Goal: Contribute content: Add original content to the website for others to see

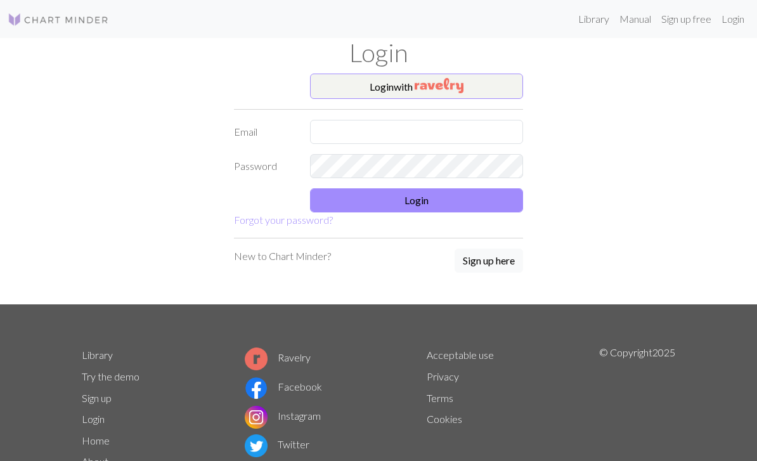
click at [446, 124] on input "text" at bounding box center [416, 132] width 213 height 24
type input "jeemas@naver.com"
click at [488, 198] on button "Login" at bounding box center [416, 200] width 213 height 24
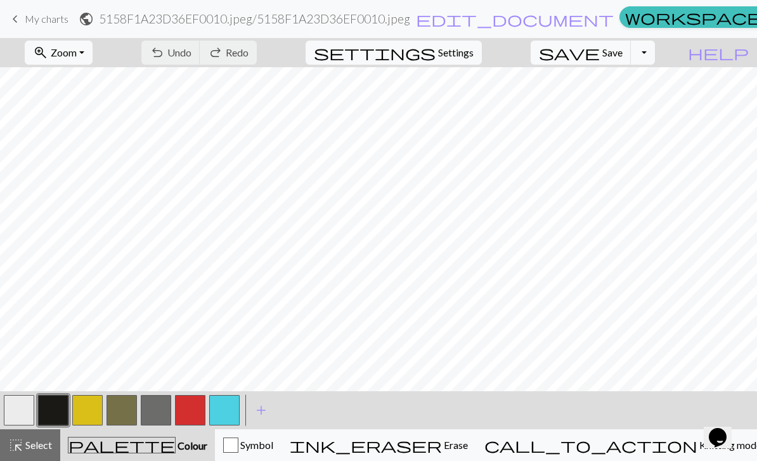
click at [22, 21] on span "keyboard_arrow_left" at bounding box center [15, 19] width 15 height 18
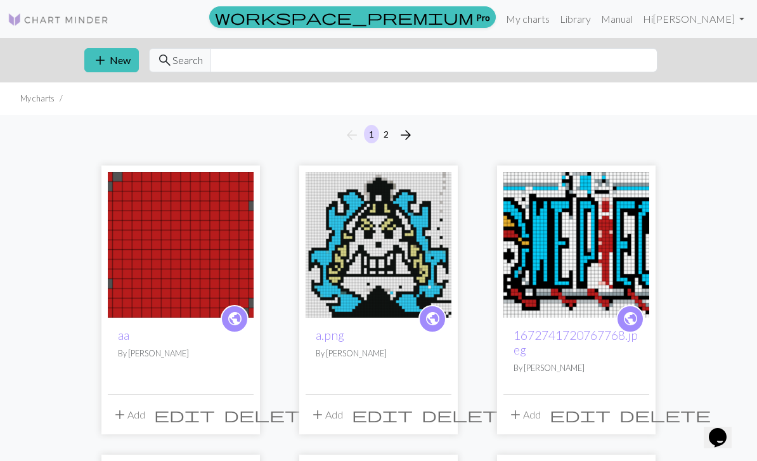
click at [101, 41] on div "add New search Search" at bounding box center [378, 60] width 609 height 44
click at [110, 89] on ul "My charts" at bounding box center [378, 98] width 757 height 32
click at [109, 89] on ul "My charts" at bounding box center [378, 98] width 757 height 32
click at [106, 62] on span "add" at bounding box center [100, 60] width 15 height 18
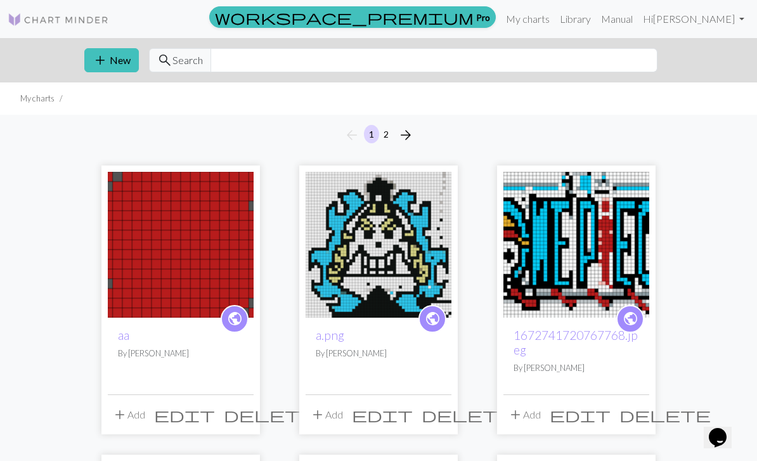
click at [106, 62] on div "Create a new chart Image to Chart Title Width 20 Height 20 Numbering Knit flat …" at bounding box center [378, 230] width 757 height 461
click at [105, 57] on span "add" at bounding box center [100, 60] width 15 height 18
click at [104, 56] on div "Create a new chart Image to Chart Title Width 20 Height 20 Numbering Knit flat …" at bounding box center [378, 230] width 757 height 461
click at [106, 58] on span "add" at bounding box center [100, 60] width 15 height 18
click at [106, 58] on div "Create a new chart Image to Chart Title Width 20 Height 20 Numbering Knit flat …" at bounding box center [378, 230] width 757 height 461
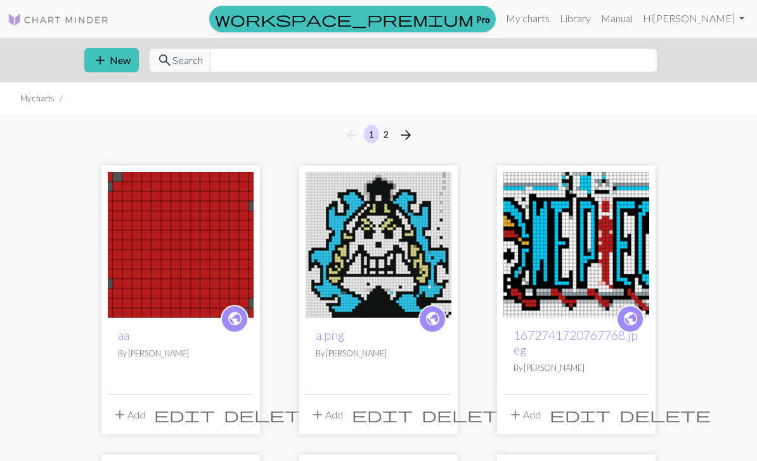
click at [115, 57] on button "add New" at bounding box center [111, 60] width 55 height 24
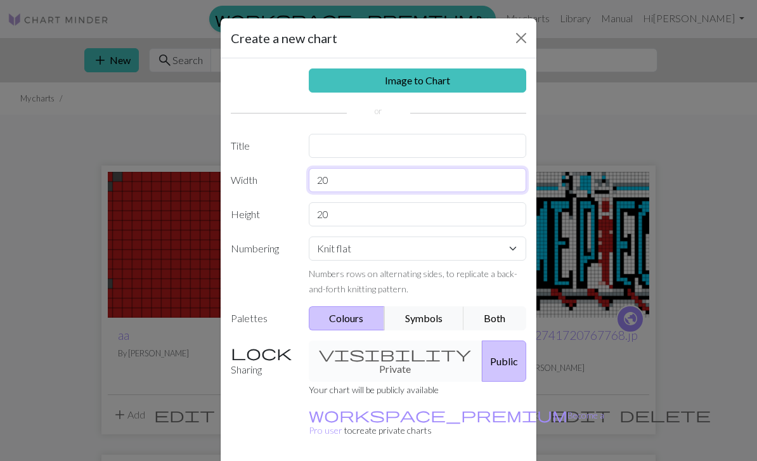
click at [432, 182] on input "20" at bounding box center [418, 180] width 218 height 24
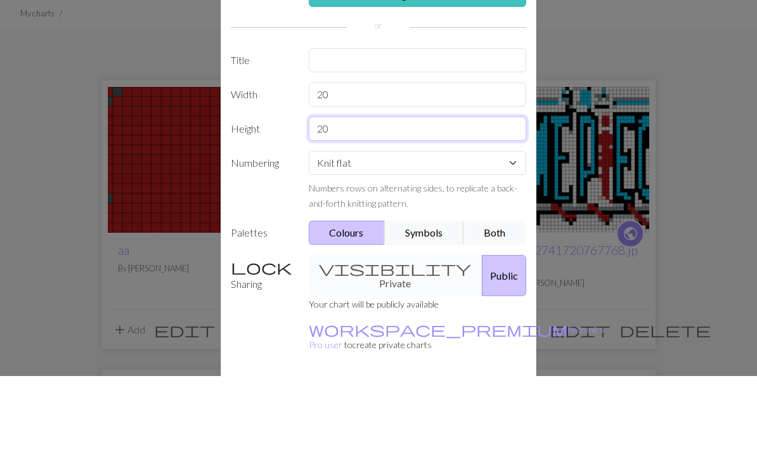
click at [464, 202] on input "20" at bounding box center [418, 214] width 218 height 24
type input "2"
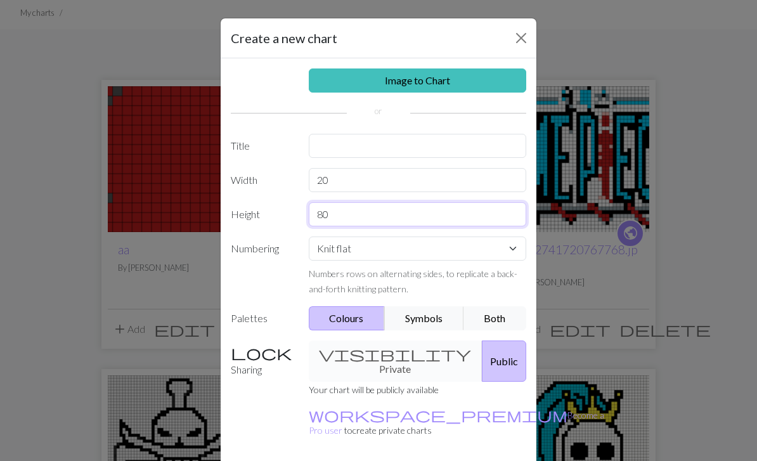
type input "80"
click at [486, 81] on link "Image to Chart" at bounding box center [418, 80] width 218 height 24
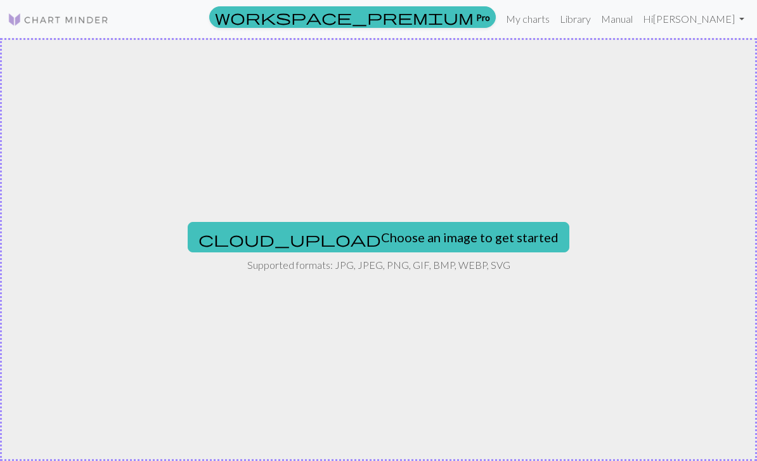
click at [459, 229] on button "cloud_upload Choose an image to get started" at bounding box center [379, 237] width 382 height 30
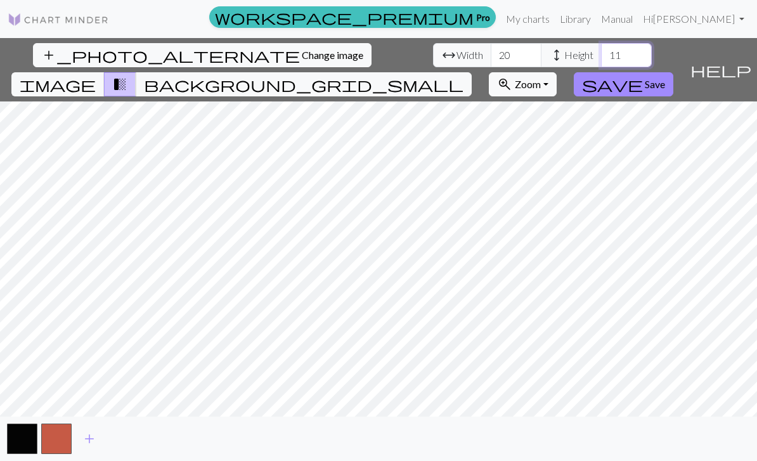
click at [601, 53] on input "11" at bounding box center [626, 55] width 51 height 24
type input "1"
type input "80"
click at [665, 78] on span "Save" at bounding box center [655, 84] width 20 height 12
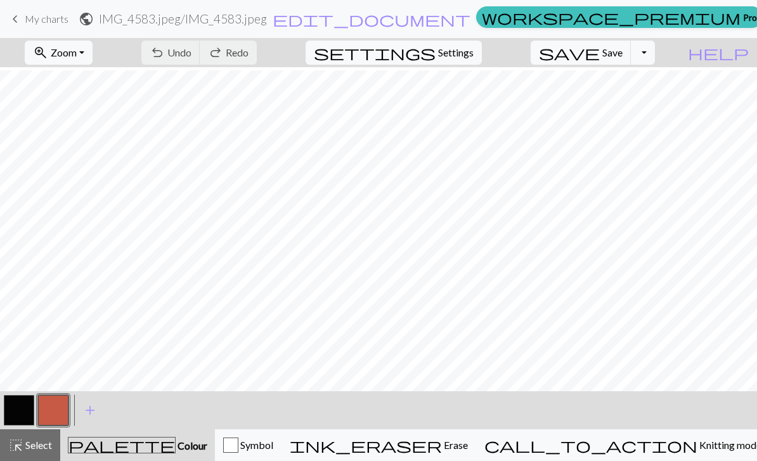
scroll to position [35, 0]
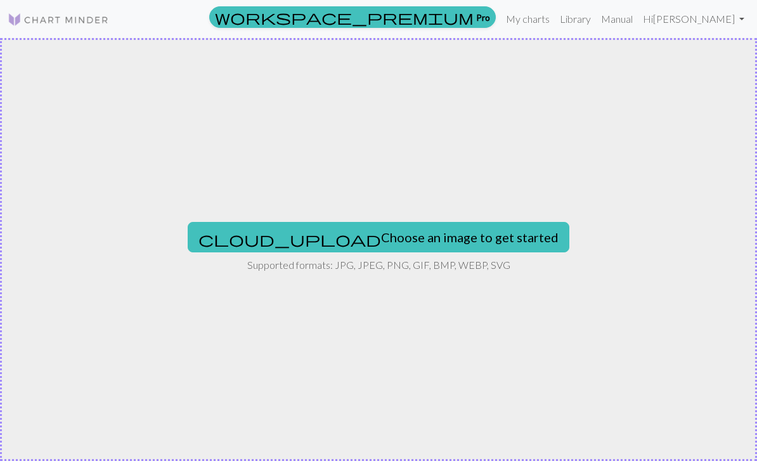
click at [458, 231] on button "cloud_upload Choose an image to get started" at bounding box center [379, 237] width 382 height 30
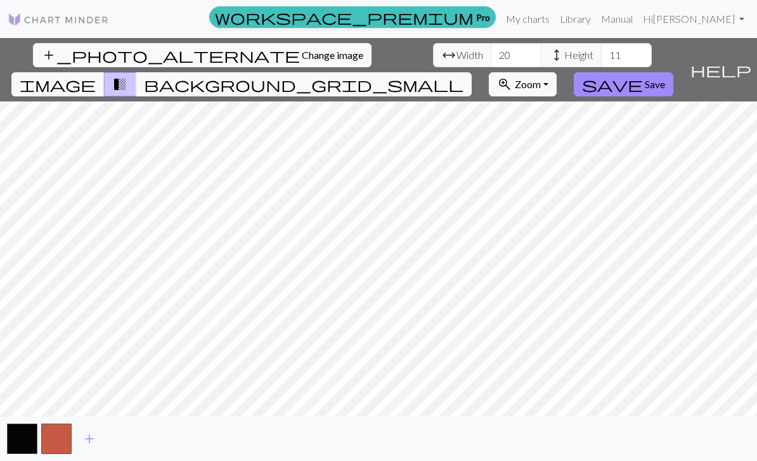
click at [464, 75] on span "background_grid_small" at bounding box center [304, 84] width 320 height 18
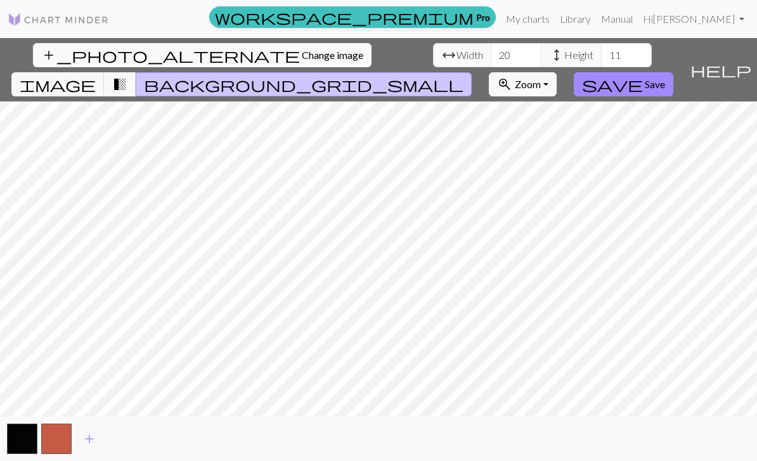
click at [136, 72] on button "transition_fade" at bounding box center [120, 84] width 32 height 24
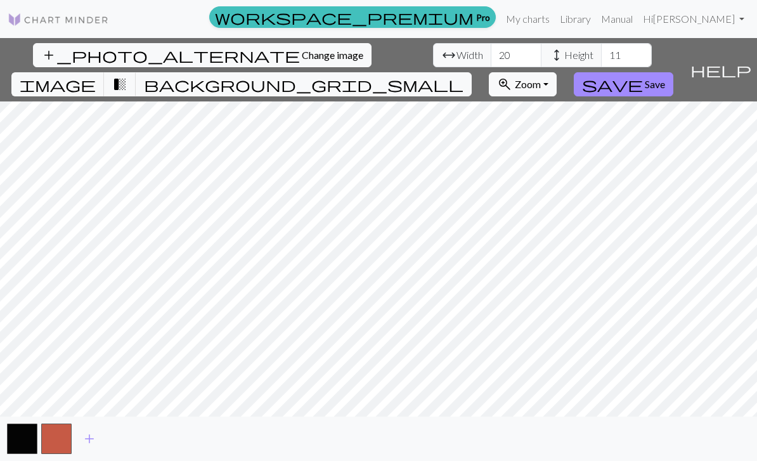
click at [464, 75] on span "background_grid_small" at bounding box center [304, 84] width 320 height 18
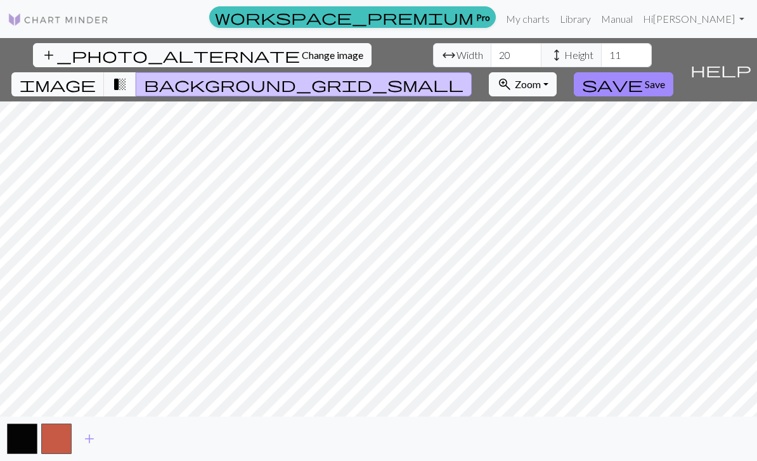
click at [127, 75] on span "transition_fade" at bounding box center [119, 84] width 15 height 18
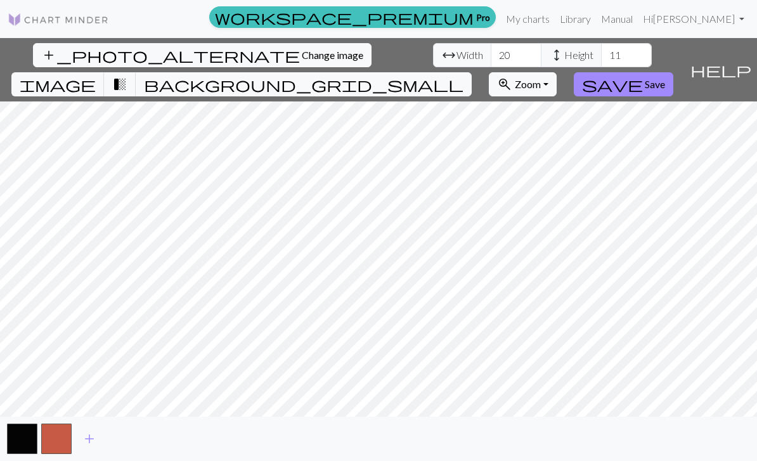
click at [464, 75] on span "background_grid_small" at bounding box center [304, 84] width 320 height 18
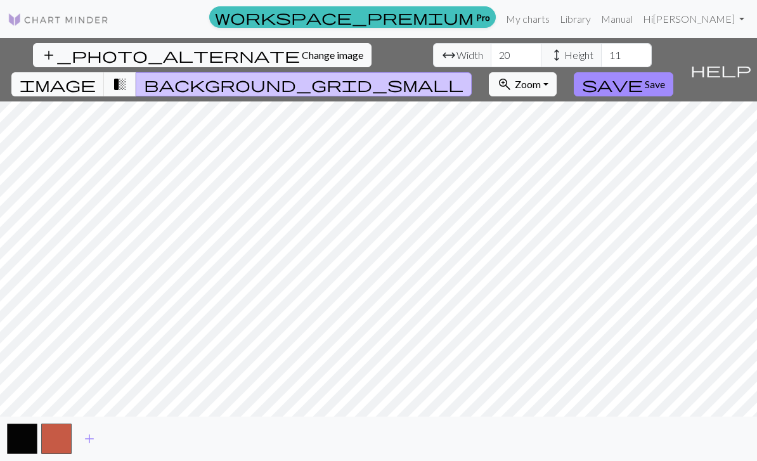
click at [127, 75] on span "transition_fade" at bounding box center [119, 84] width 15 height 18
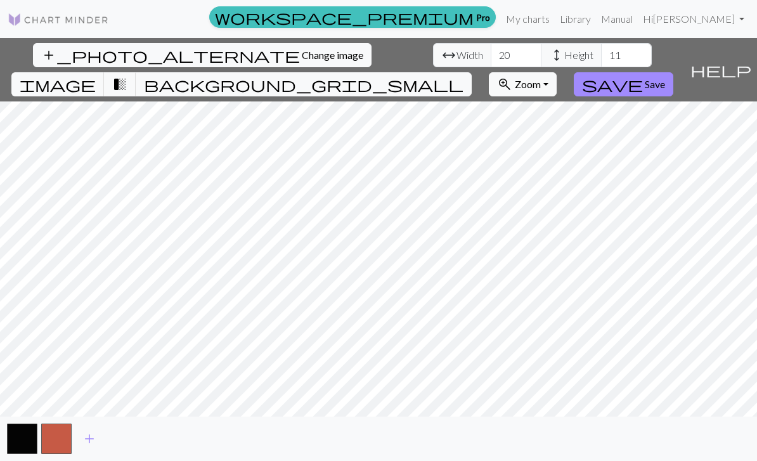
click at [127, 75] on span "transition_fade" at bounding box center [119, 84] width 15 height 18
click at [464, 75] on span "background_grid_small" at bounding box center [304, 84] width 320 height 18
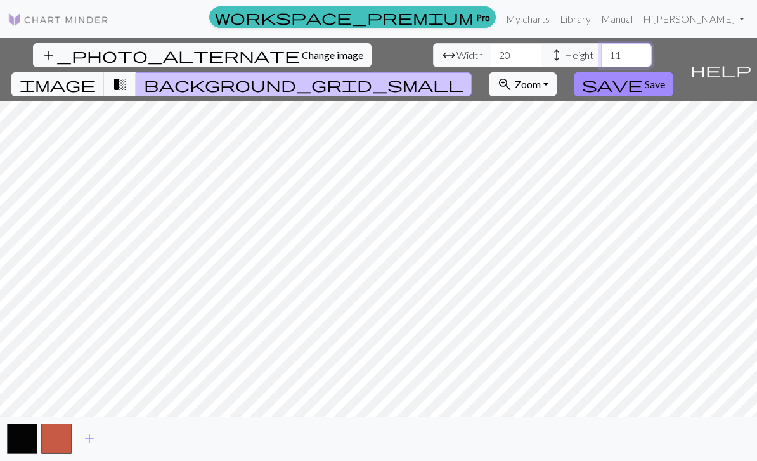
click at [601, 52] on input "11" at bounding box center [626, 55] width 51 height 24
type input "1"
type input "80"
click at [491, 46] on input "20" at bounding box center [516, 55] width 51 height 24
click at [740, 61] on span "help" at bounding box center [721, 70] width 61 height 18
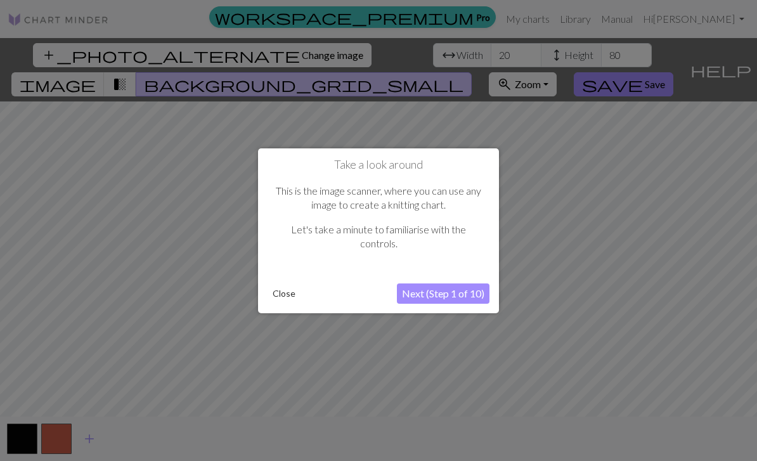
click at [472, 294] on button "Next (Step 1 of 10)" at bounding box center [443, 293] width 93 height 20
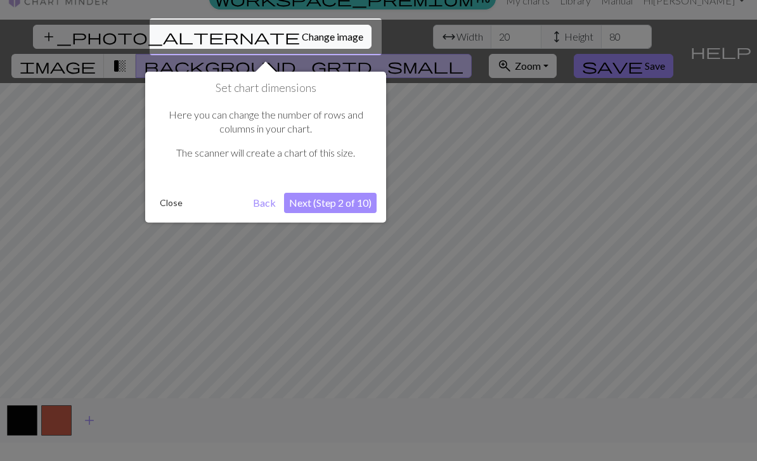
scroll to position [24, 0]
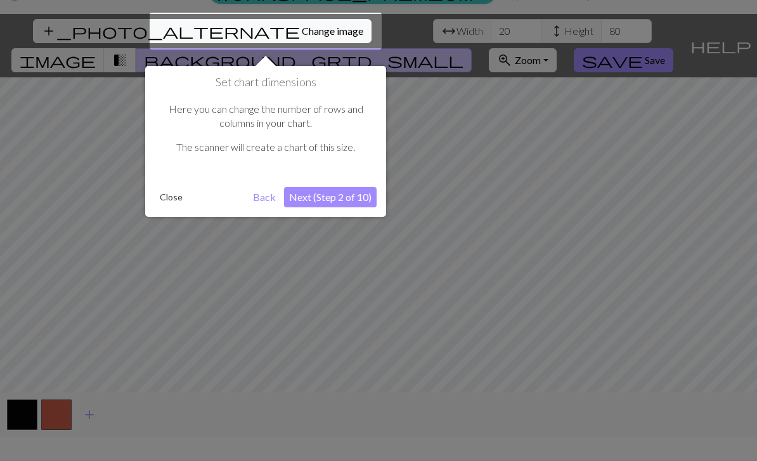
click at [350, 203] on button "Next (Step 2 of 10)" at bounding box center [330, 197] width 93 height 20
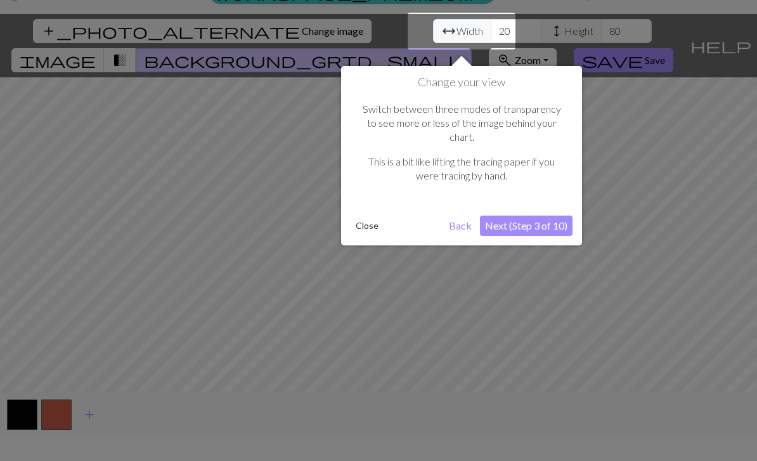
click at [543, 216] on button "Next (Step 3 of 10)" at bounding box center [526, 226] width 93 height 20
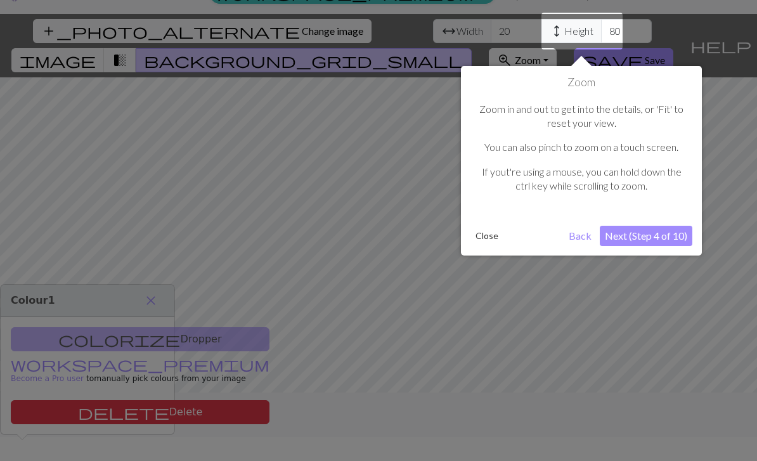
click at [484, 240] on button "Close" at bounding box center [486, 235] width 33 height 19
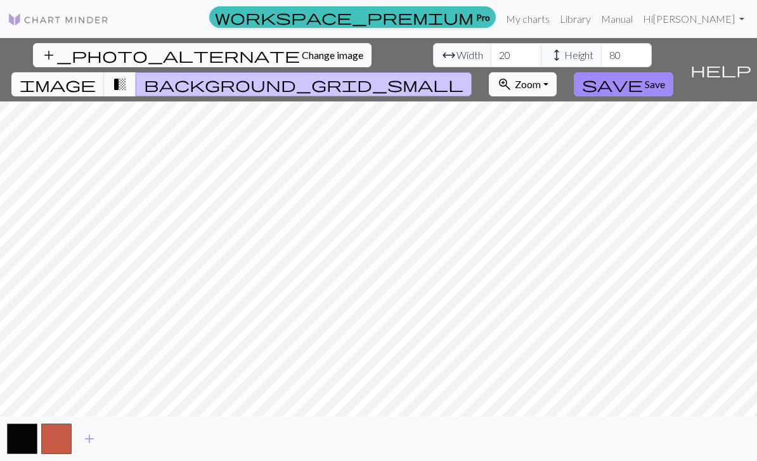
click at [89, 448] on span "add" at bounding box center [89, 439] width 15 height 18
click at [126, 448] on span "add" at bounding box center [123, 439] width 15 height 18
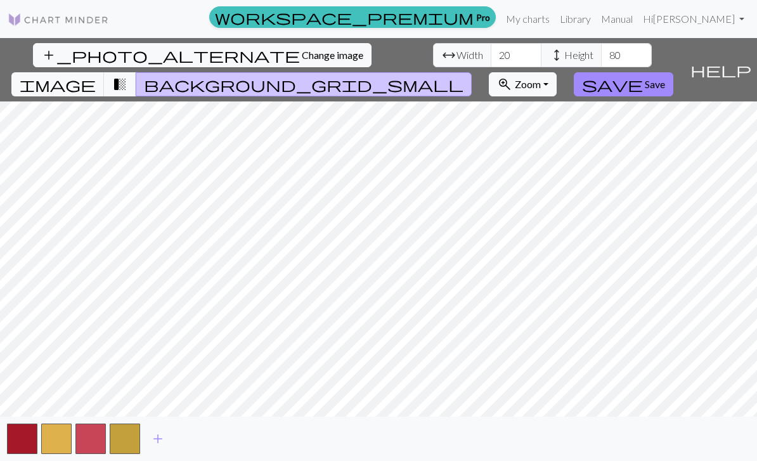
click at [162, 448] on span "add" at bounding box center [157, 439] width 15 height 18
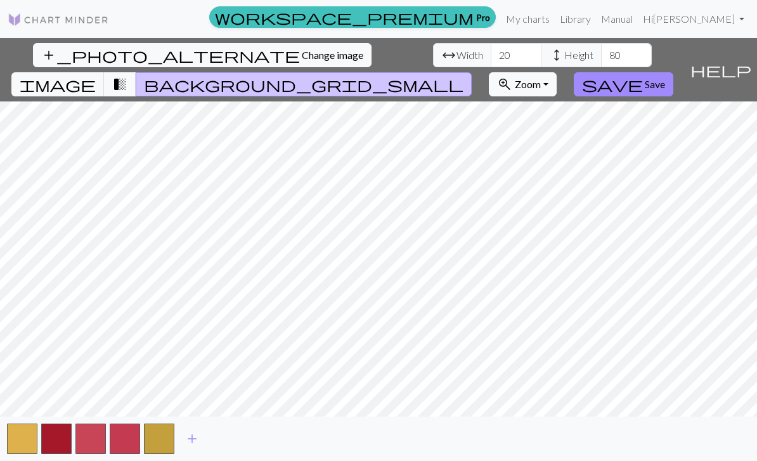
click at [157, 454] on button "button" at bounding box center [159, 439] width 30 height 30
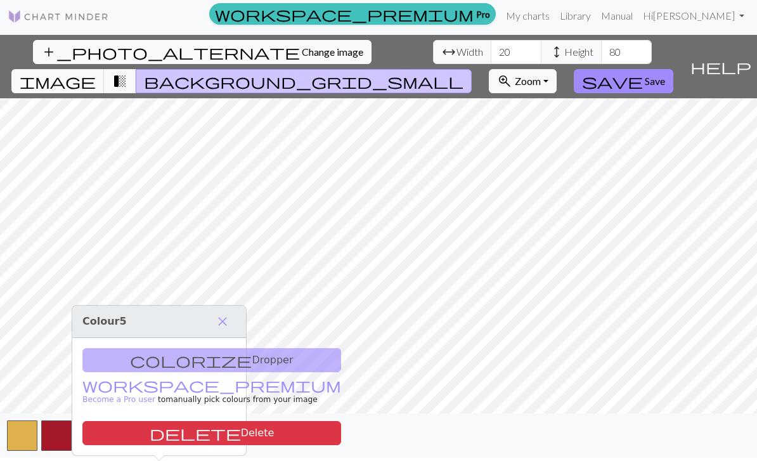
click at [183, 421] on button "delete Delete" at bounding box center [211, 433] width 259 height 24
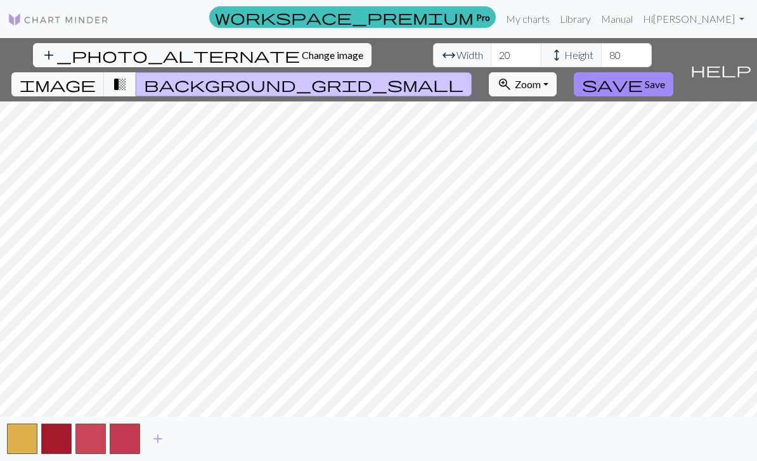
click at [129, 451] on button "button" at bounding box center [125, 439] width 30 height 30
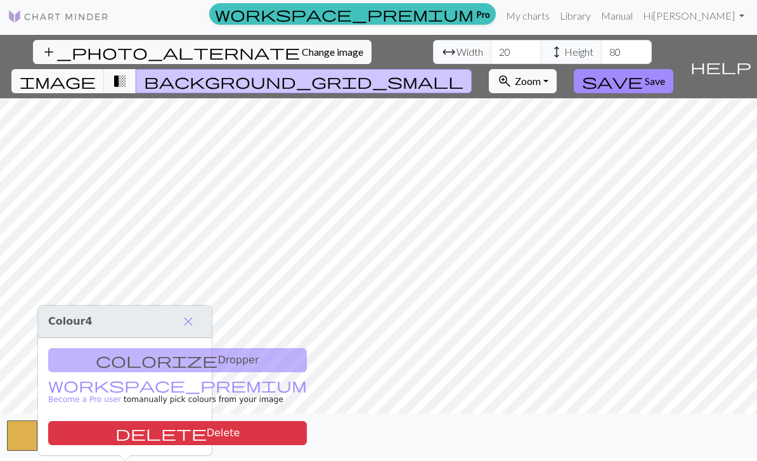
click at [173, 421] on button "delete Delete" at bounding box center [177, 433] width 259 height 24
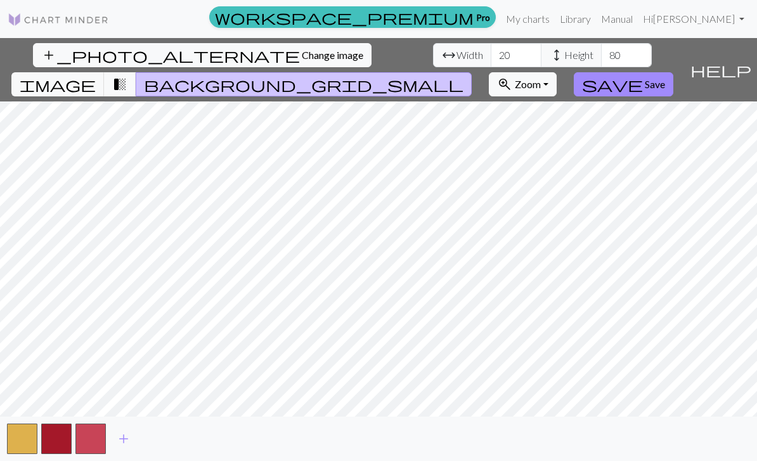
click at [101, 452] on button "button" at bounding box center [90, 439] width 30 height 30
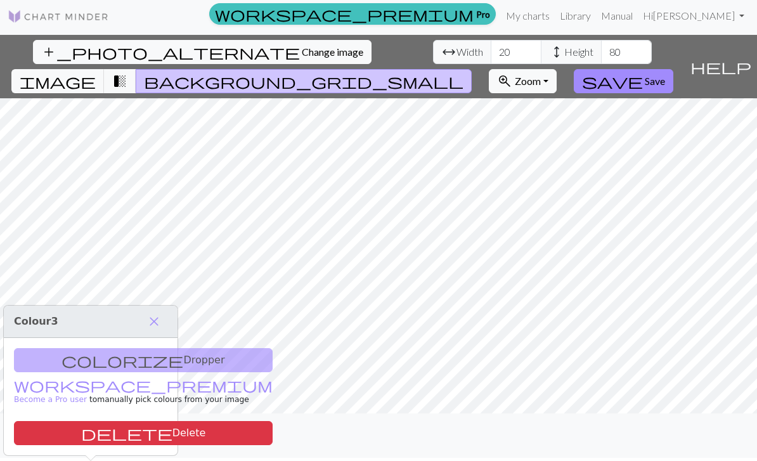
click at [155, 421] on button "delete Delete" at bounding box center [143, 433] width 259 height 24
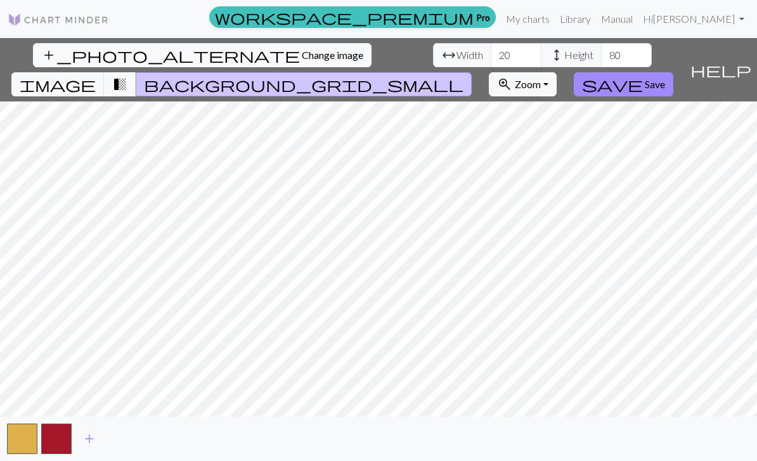
click at [665, 78] on span "Save" at bounding box center [655, 84] width 20 height 12
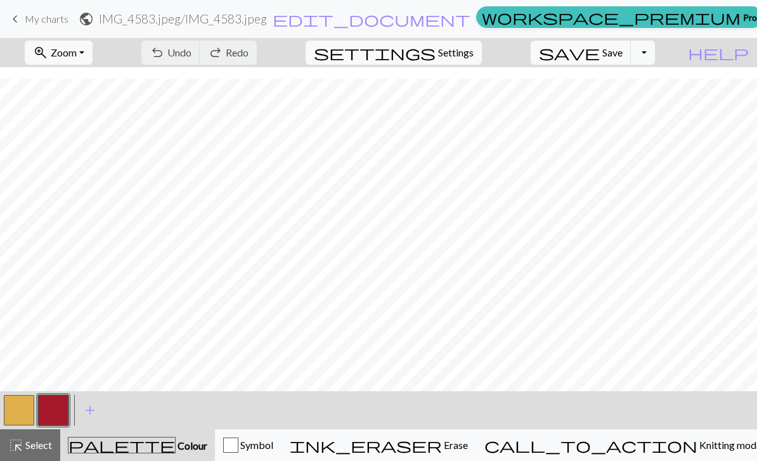
scroll to position [42, 0]
click at [600, 55] on span "save" at bounding box center [569, 53] width 61 height 18
click at [625, 49] on div "Chart saved" at bounding box center [378, 25] width 757 height 50
click at [623, 55] on span "Save" at bounding box center [612, 52] width 20 height 12
click at [625, 50] on div "Chart saved" at bounding box center [378, 25] width 757 height 50
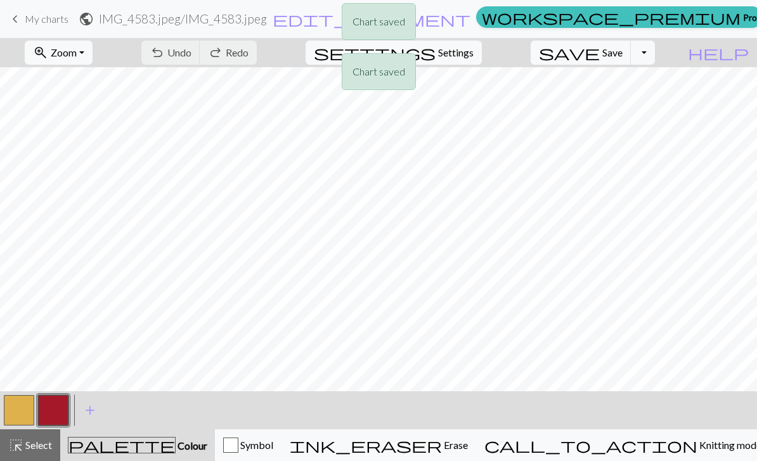
click at [625, 53] on div "Chart saved Chart saved" at bounding box center [378, 50] width 757 height 100
click at [624, 53] on div "Chart saved Chart saved" at bounding box center [378, 50] width 757 height 100
click at [627, 49] on div "Chart saved Chart saved" at bounding box center [378, 50] width 757 height 100
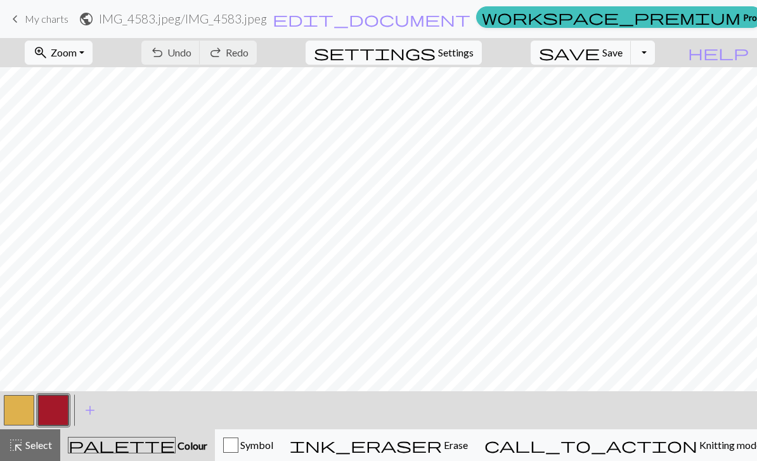
click at [23, 25] on link "keyboard_arrow_left My charts" at bounding box center [38, 19] width 61 height 22
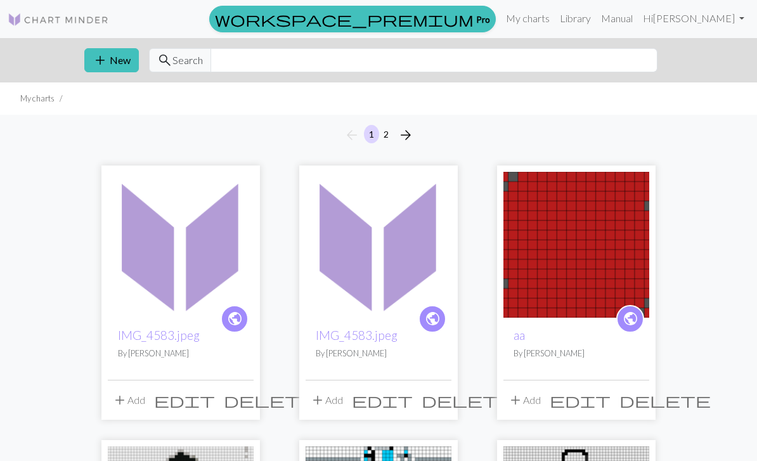
click at [450, 393] on button "delete" at bounding box center [467, 400] width 100 height 24
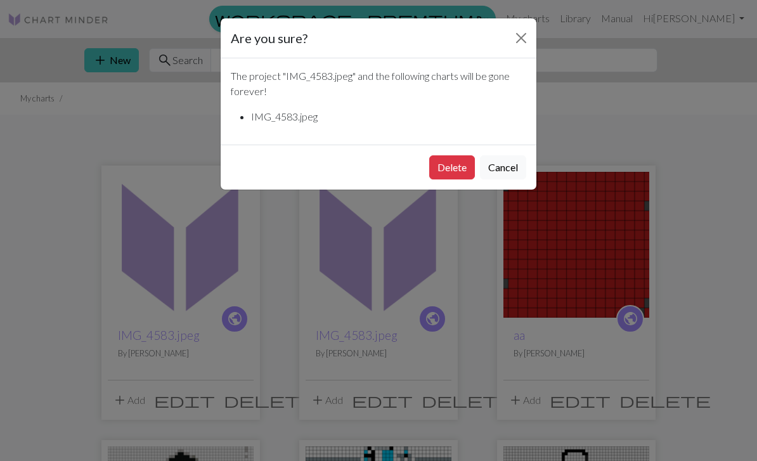
click at [448, 174] on button "Delete" at bounding box center [452, 167] width 46 height 24
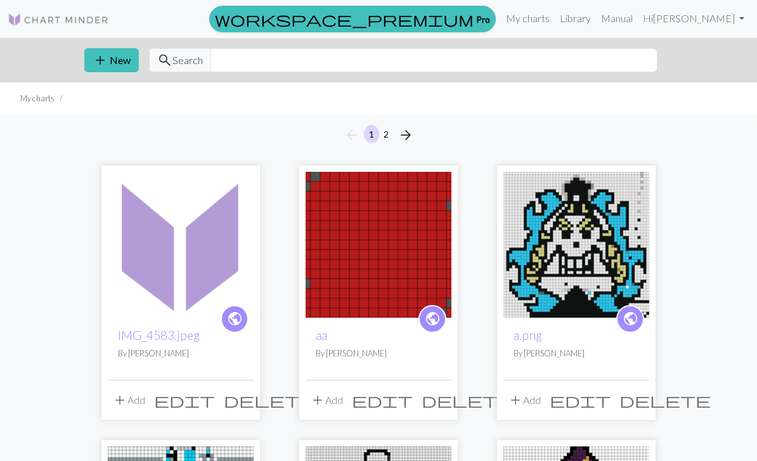
click at [155, 236] on img at bounding box center [181, 245] width 146 height 146
click at [153, 238] on div "workspace_premium Pro My charts Library Manual Hi [PERSON_NAME] Account setting…" at bounding box center [378, 230] width 757 height 461
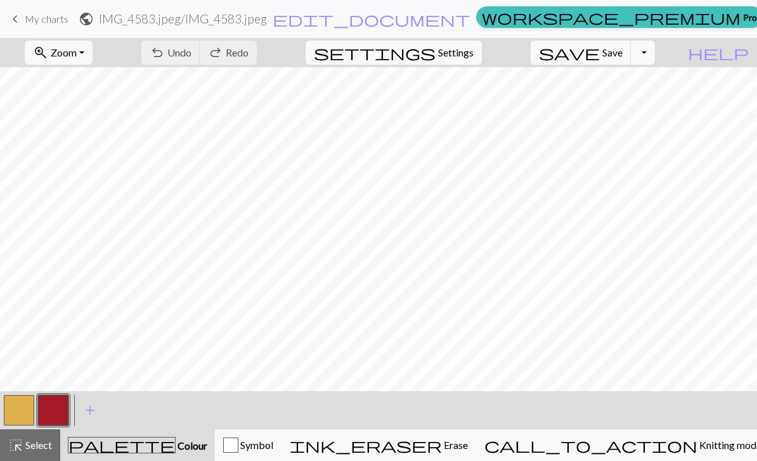
click at [29, 15] on span "My charts" at bounding box center [47, 19] width 44 height 12
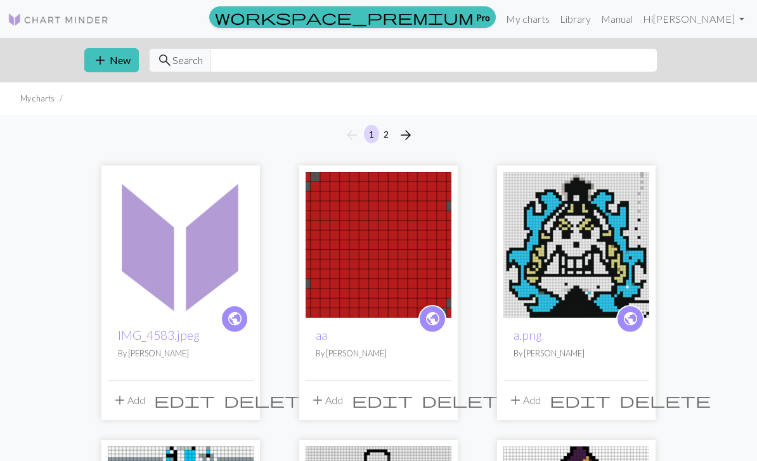
click at [165, 285] on img at bounding box center [181, 245] width 146 height 146
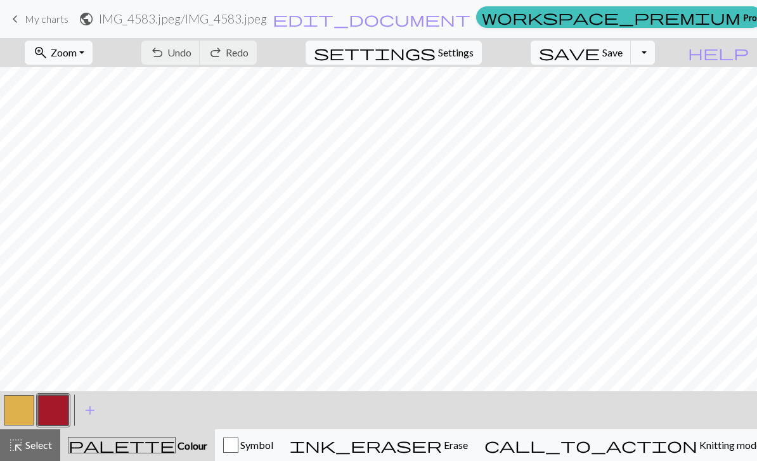
click at [600, 54] on span "save" at bounding box center [569, 53] width 61 height 18
click at [623, 54] on span "Save" at bounding box center [612, 52] width 20 height 12
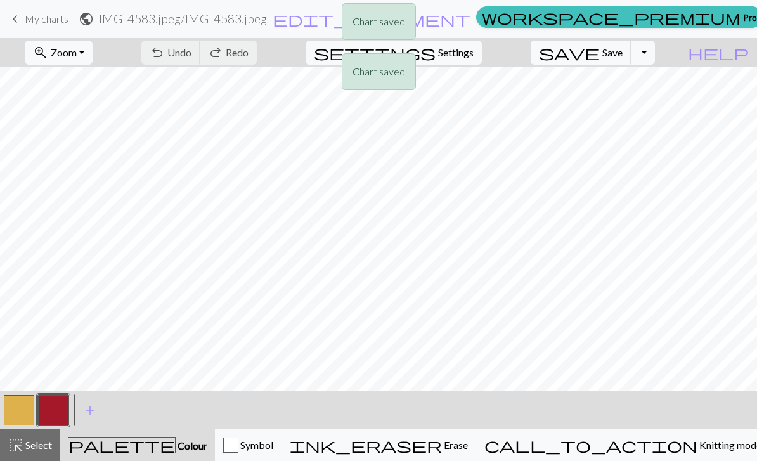
click at [45, 15] on div "Chart saved Chart saved" at bounding box center [378, 50] width 757 height 100
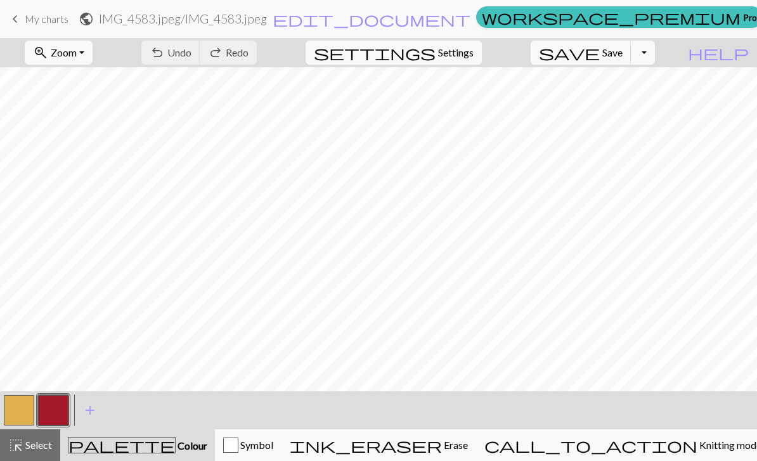
click at [32, 15] on span "My charts" at bounding box center [47, 19] width 44 height 12
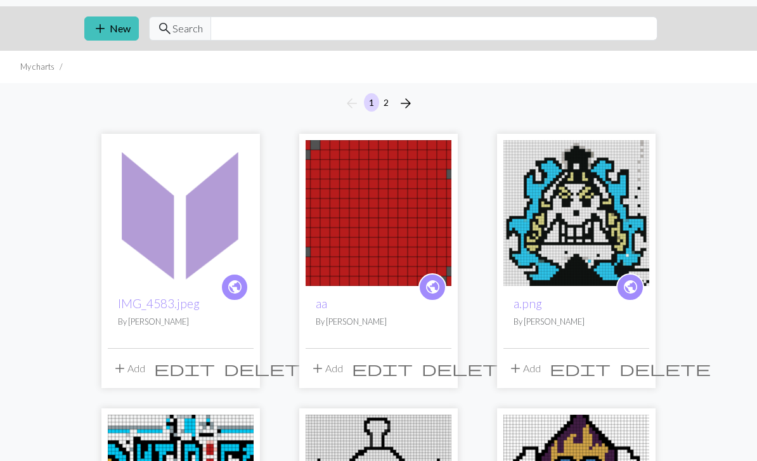
click at [390, 248] on img at bounding box center [379, 214] width 146 height 146
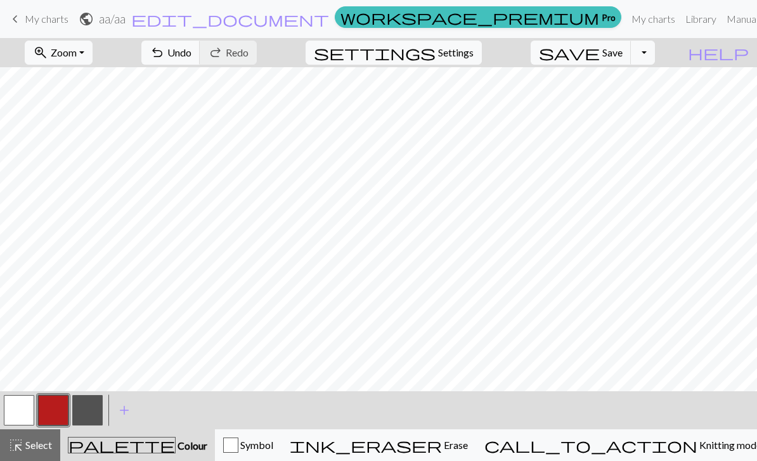
click at [655, 60] on button "Toggle Dropdown" at bounding box center [643, 53] width 24 height 24
click at [635, 82] on button "file_copy Save a copy" at bounding box center [549, 80] width 209 height 20
click at [655, 53] on button "Toggle Dropdown" at bounding box center [643, 53] width 24 height 24
click at [623, 106] on button "save_alt Download" at bounding box center [549, 101] width 209 height 20
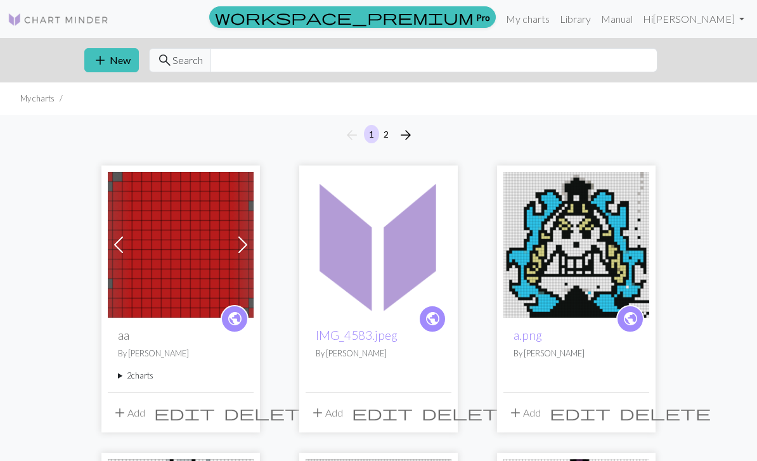
click at [374, 247] on img at bounding box center [379, 245] width 146 height 146
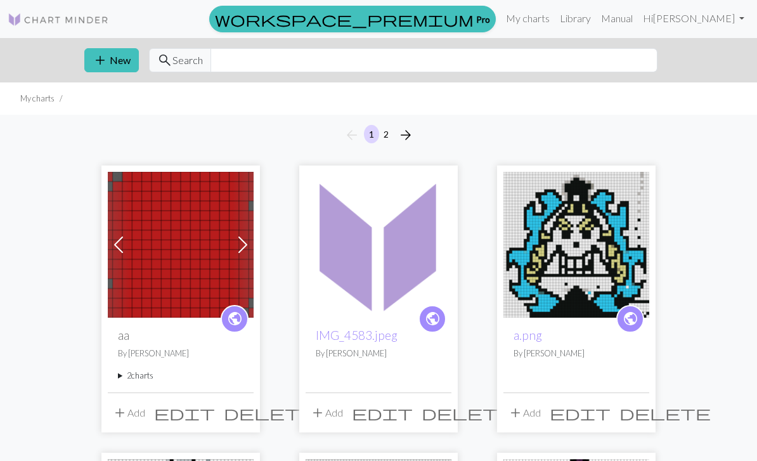
click at [389, 241] on img at bounding box center [379, 245] width 146 height 146
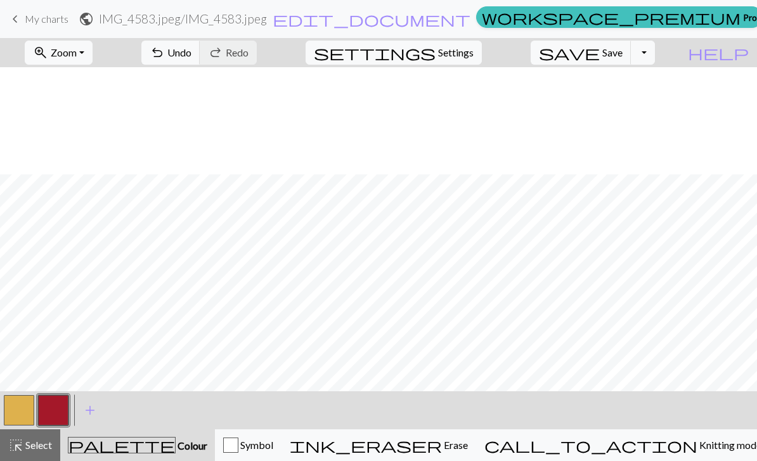
scroll to position [498, 0]
click at [4, 398] on button "button" at bounding box center [19, 410] width 30 height 30
click at [600, 49] on span "save" at bounding box center [569, 53] width 61 height 18
click at [280, 28] on div "Chart saved" at bounding box center [378, 25] width 757 height 50
click at [65, 15] on span "My charts" at bounding box center [47, 19] width 44 height 12
